Goal: Transaction & Acquisition: Obtain resource

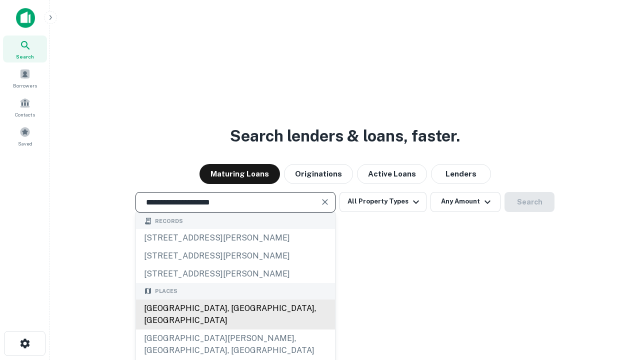
click at [235, 329] on div "[GEOGRAPHIC_DATA], [GEOGRAPHIC_DATA], [GEOGRAPHIC_DATA]" at bounding box center [235, 314] width 199 height 30
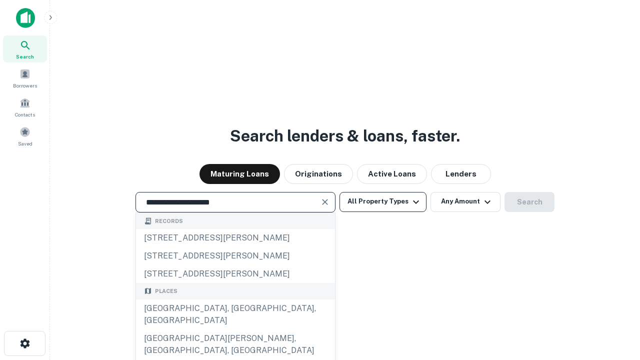
type input "**********"
click at [383, 201] on button "All Property Types" at bounding box center [382, 202] width 87 height 20
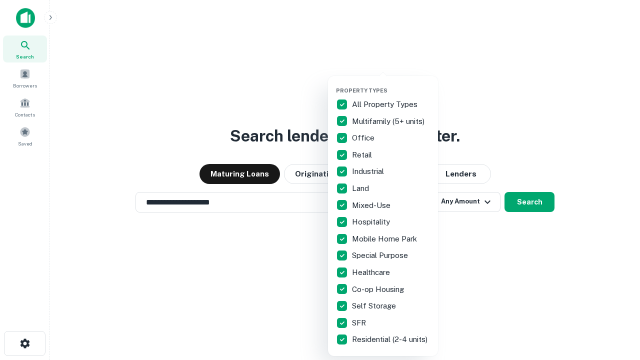
click at [391, 84] on button "button" at bounding box center [391, 84] width 110 height 0
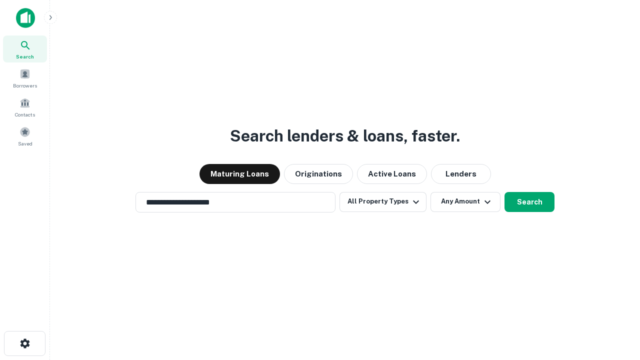
scroll to position [15, 0]
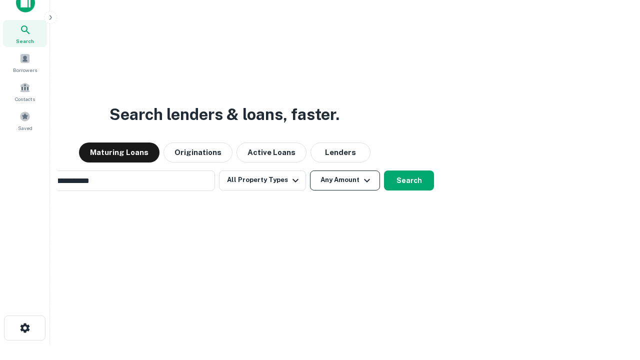
click at [310, 170] on button "Any Amount" at bounding box center [345, 180] width 70 height 20
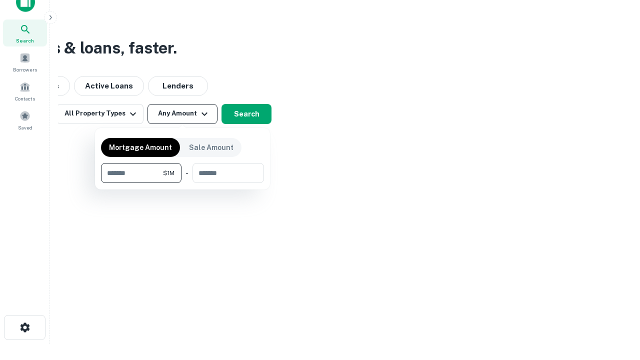
type input "*******"
click at [182, 183] on button "button" at bounding box center [182, 183] width 163 height 0
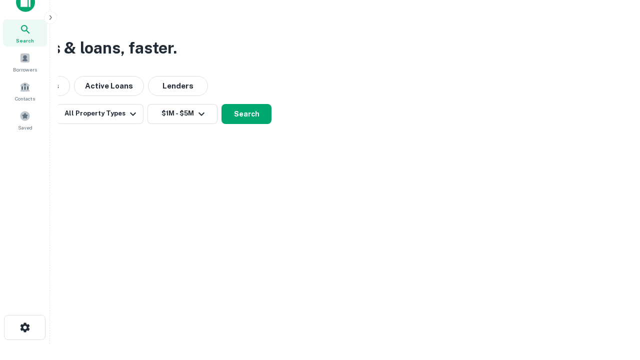
scroll to position [6, 184]
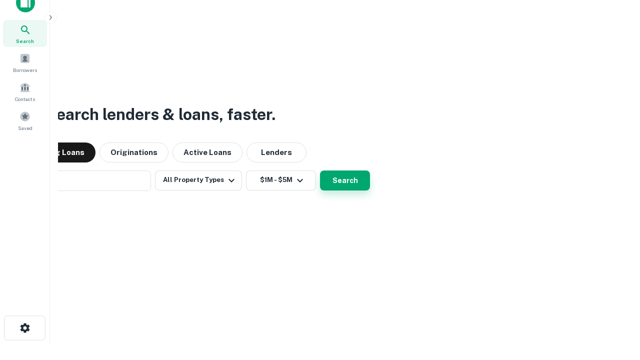
click at [320, 170] on button "Search" at bounding box center [345, 180] width 50 height 20
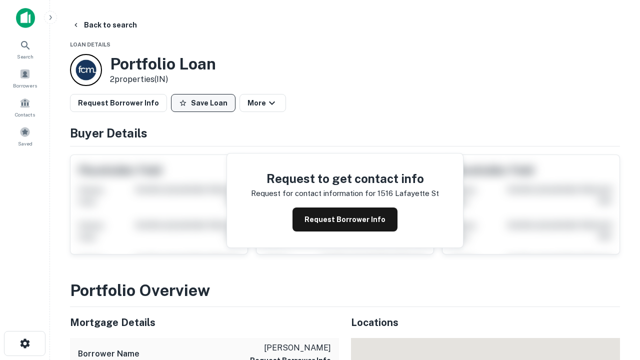
click at [203, 103] on button "Save Loan" at bounding box center [203, 103] width 64 height 18
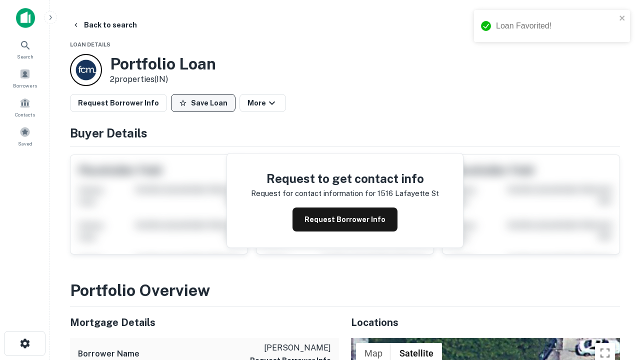
click at [205, 103] on button "Save Loan" at bounding box center [203, 103] width 64 height 18
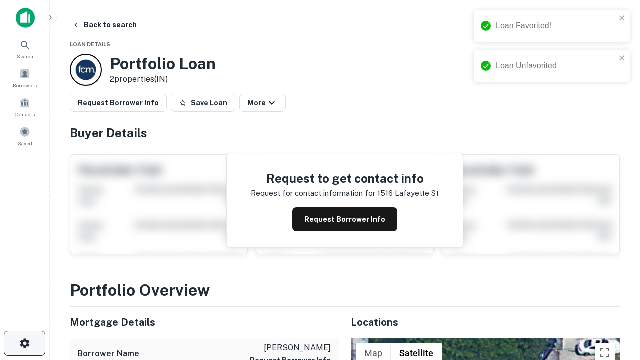
click at [24, 343] on icon "button" at bounding box center [25, 343] width 12 height 12
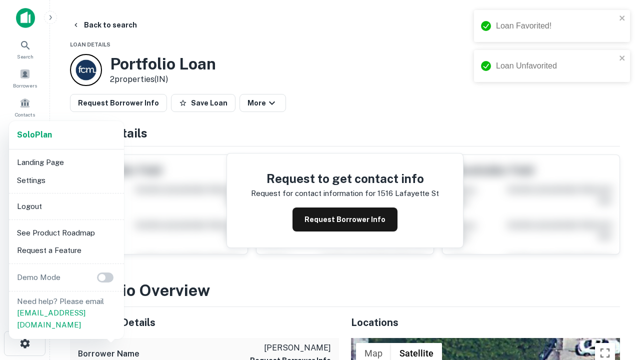
click at [66, 206] on li "Logout" at bounding box center [66, 206] width 107 height 18
